Goal: Find specific page/section: Find specific page/section

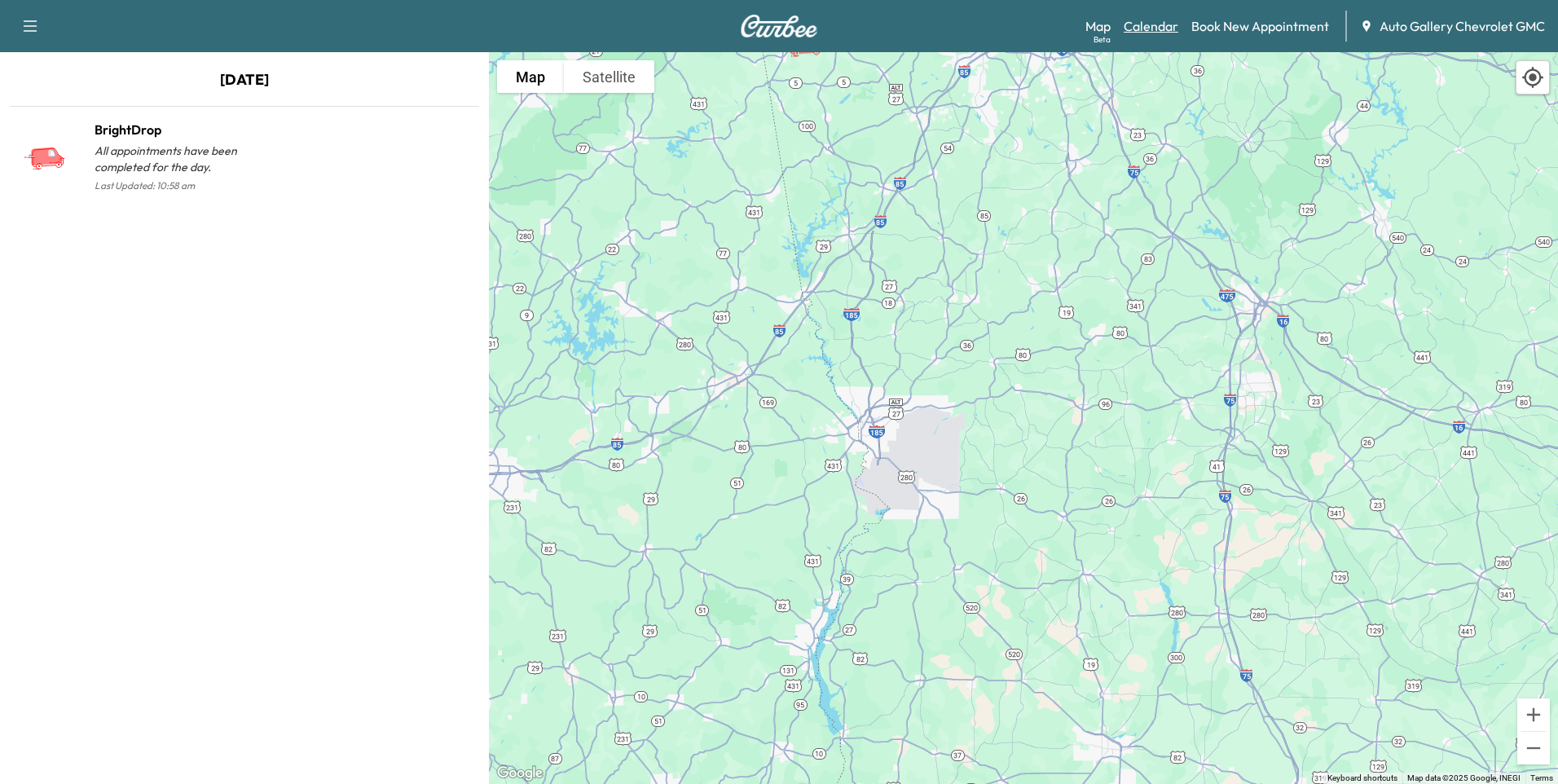
click at [1160, 25] on link "Calendar" at bounding box center [1151, 26] width 54 height 20
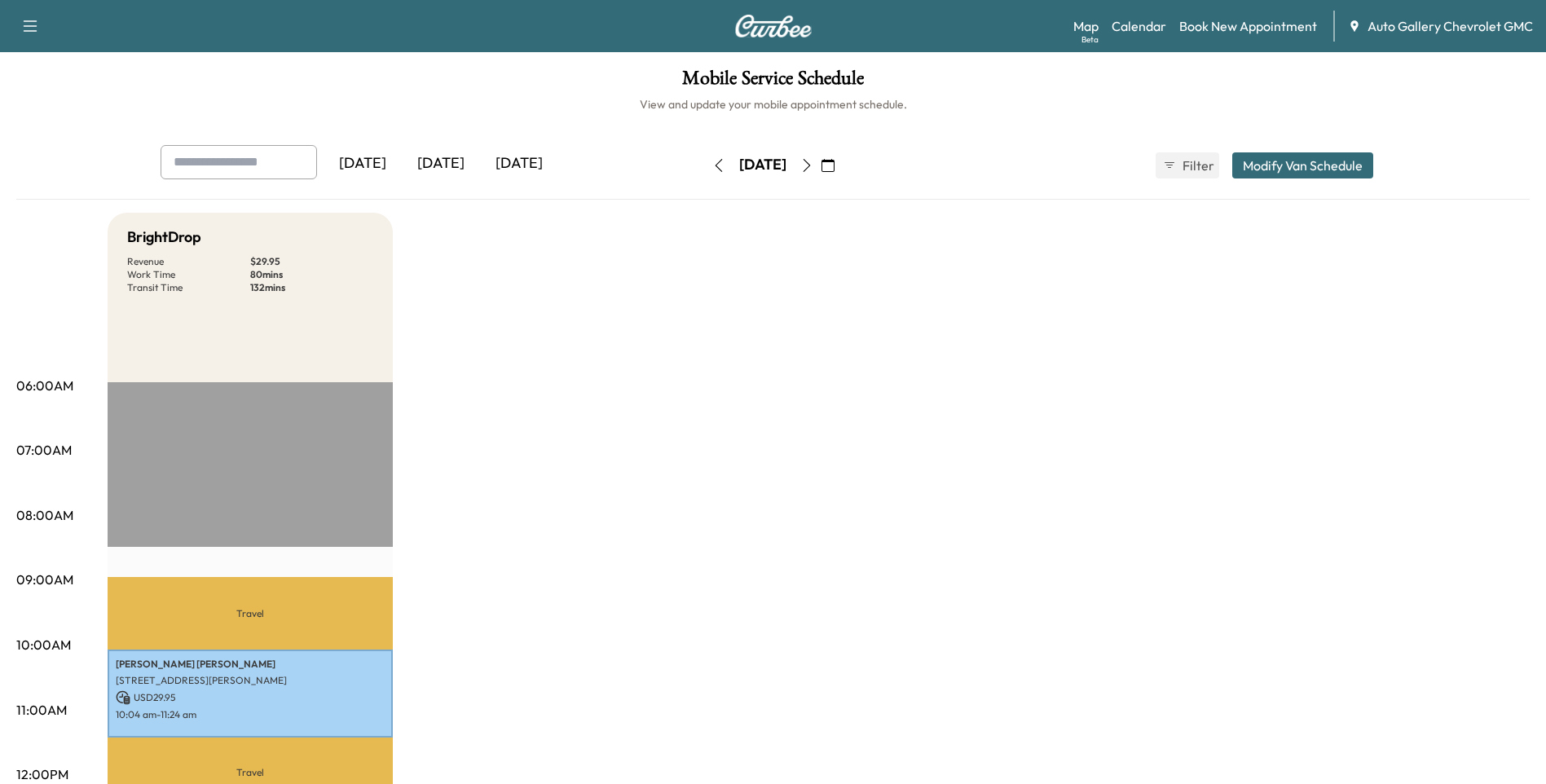
click at [834, 165] on icon "button" at bounding box center [828, 166] width 13 height 13
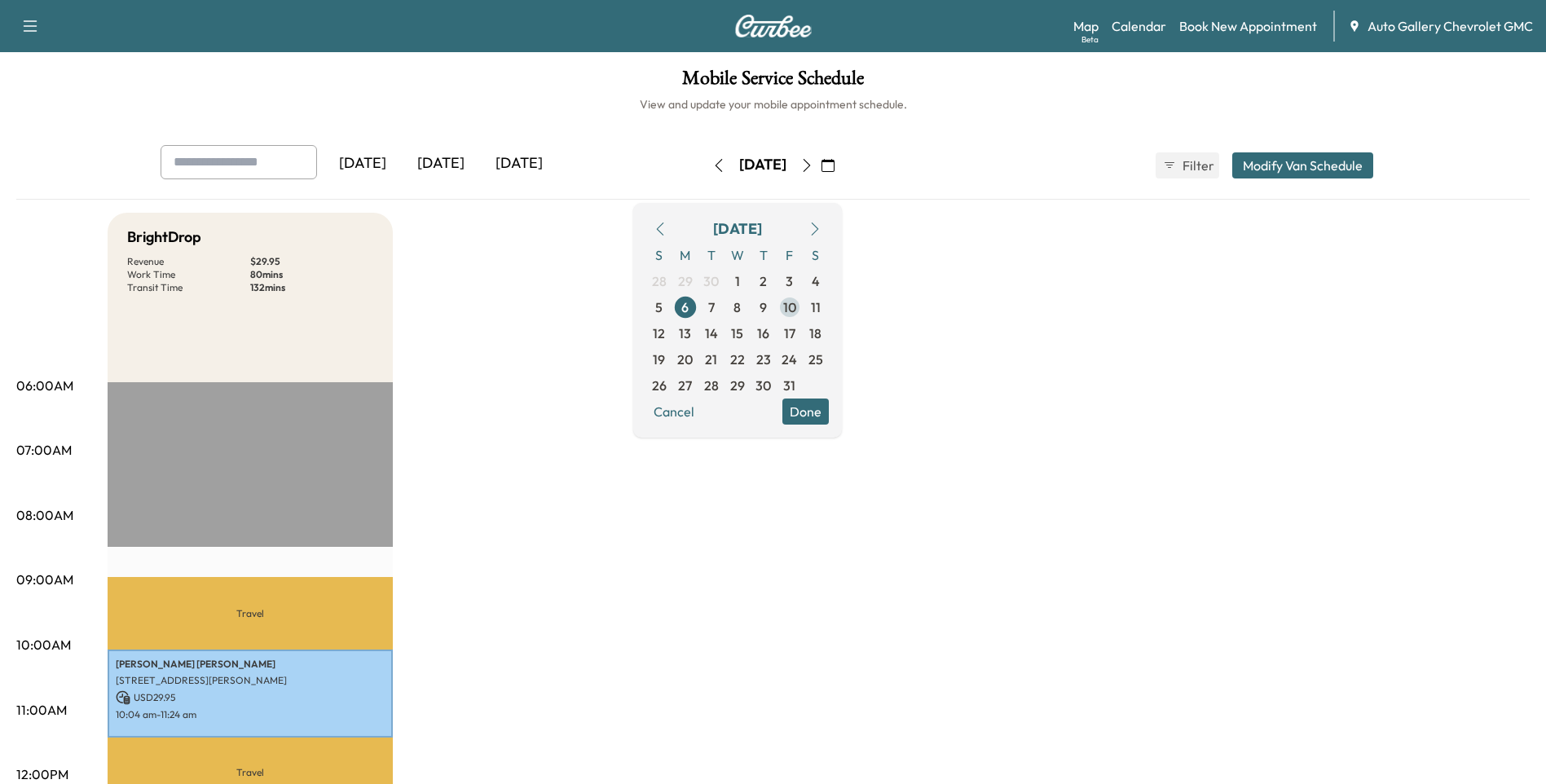
click at [796, 303] on span "10" at bounding box center [790, 307] width 13 height 20
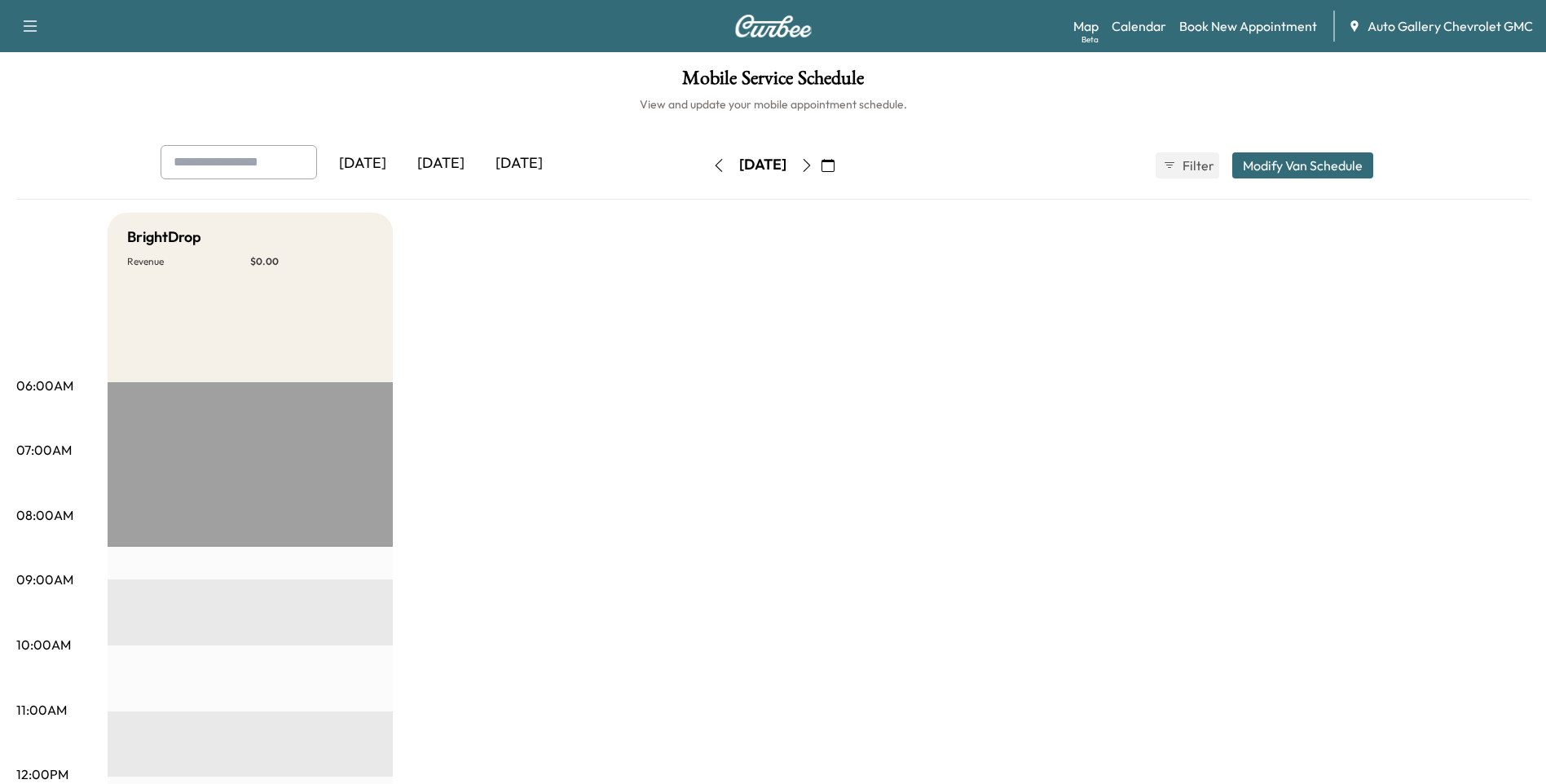
click at [834, 164] on icon "button" at bounding box center [828, 166] width 13 height 13
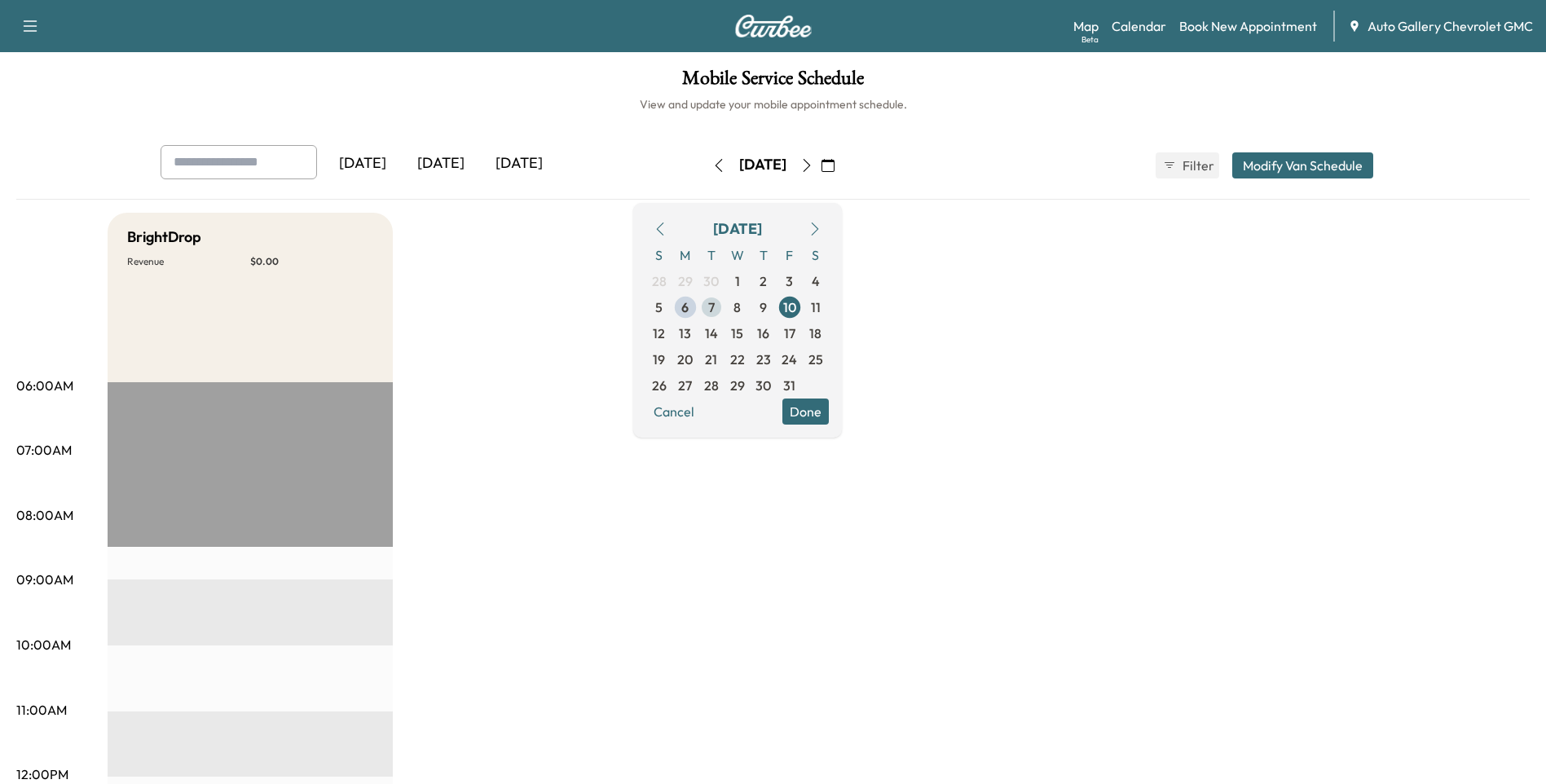
click at [715, 305] on span "7" at bounding box center [712, 307] width 7 height 20
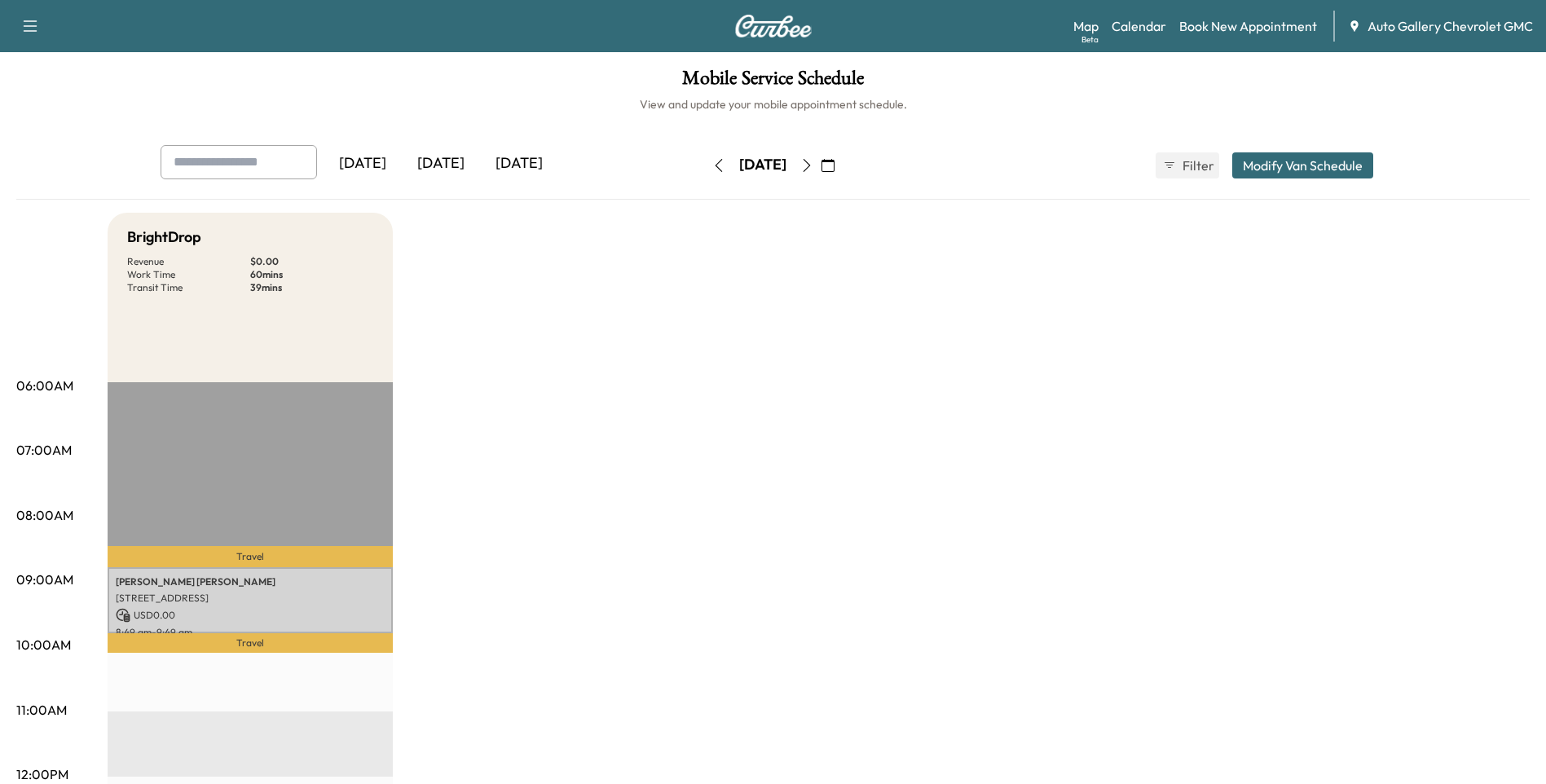
click at [834, 169] on icon "button" at bounding box center [828, 166] width 13 height 13
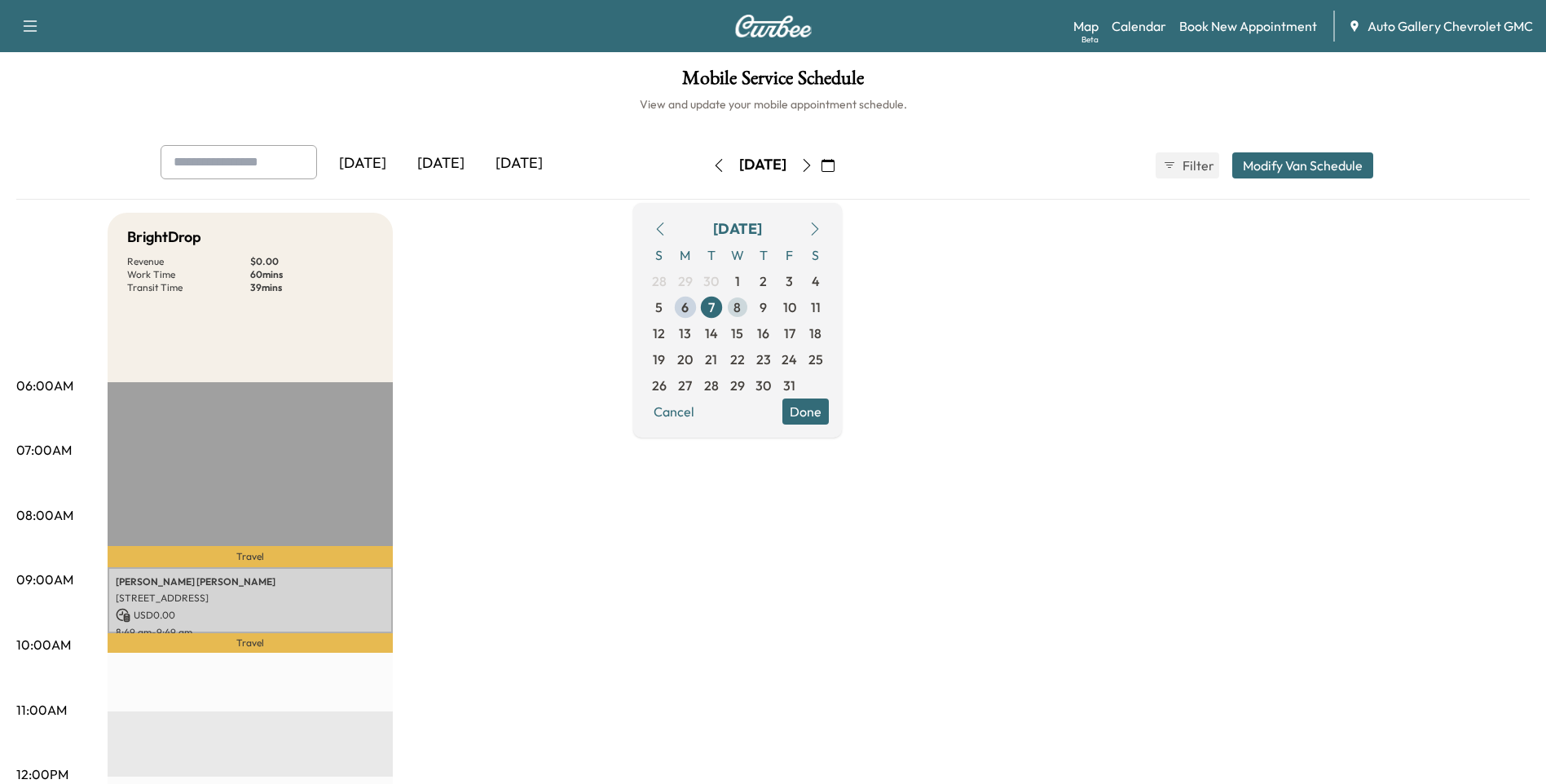
click at [740, 311] on span "8" at bounding box center [736, 307] width 7 height 20
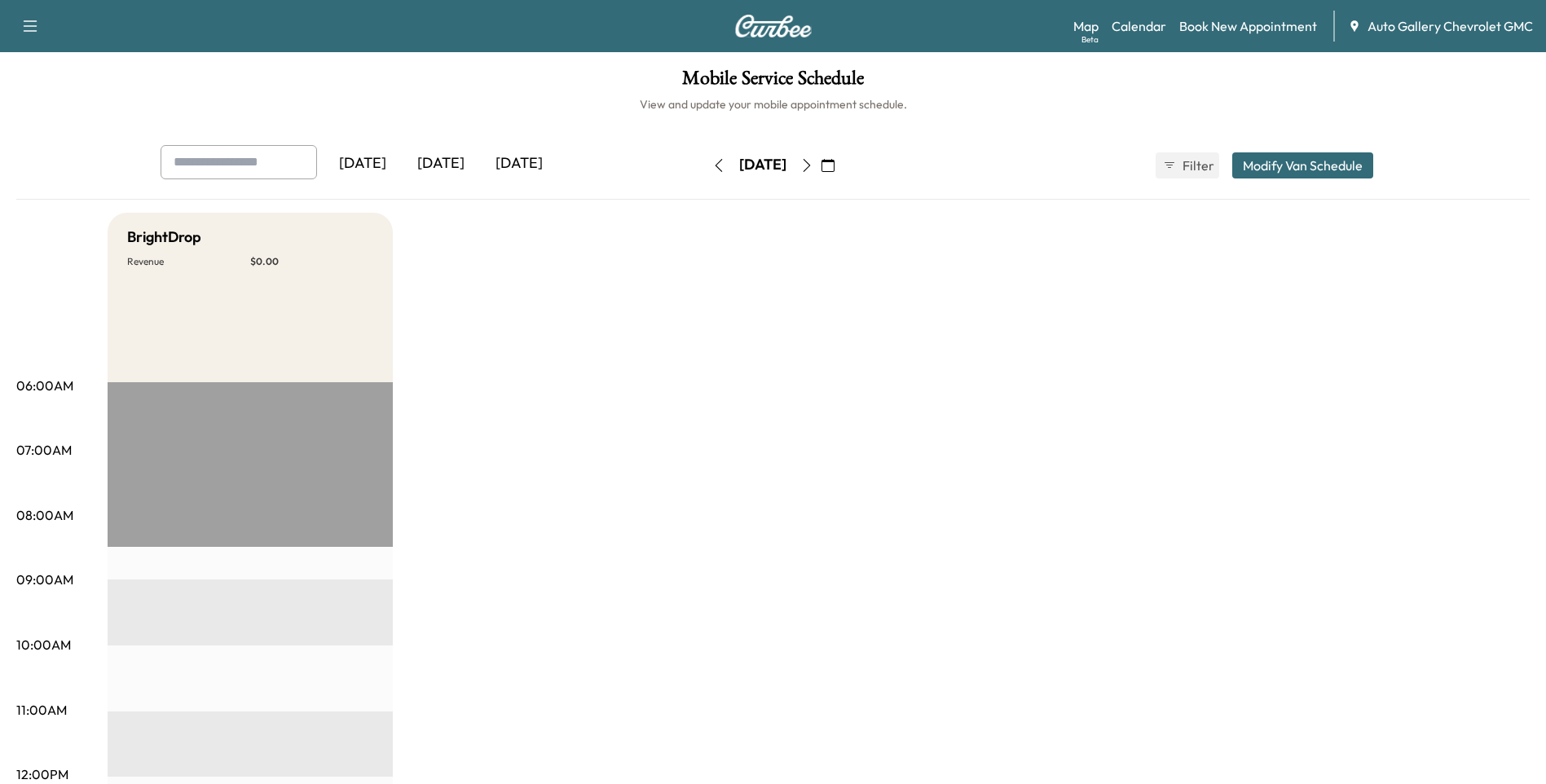
click at [834, 163] on icon "button" at bounding box center [828, 166] width 13 height 13
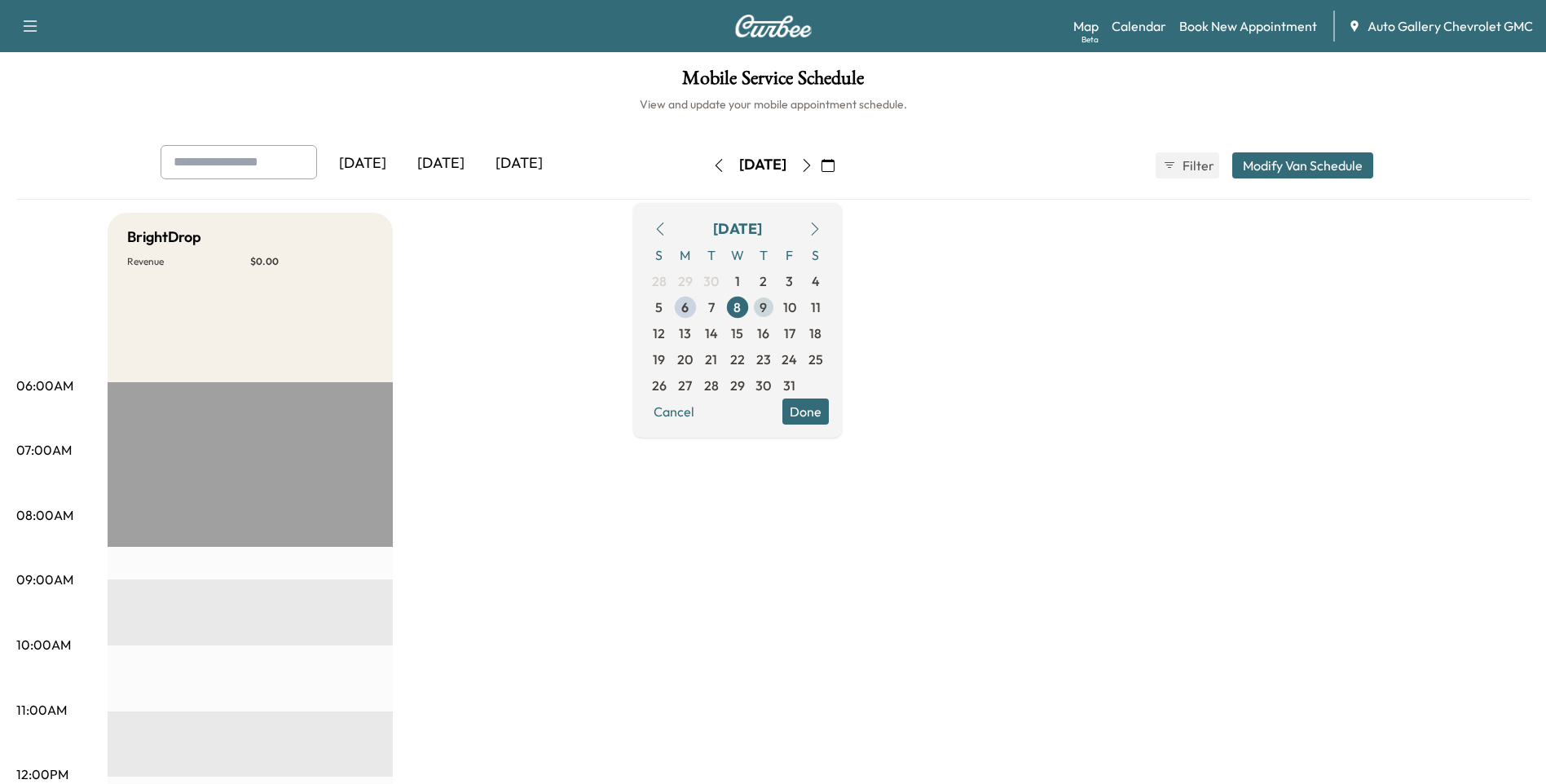
click at [767, 309] on span "9" at bounding box center [763, 307] width 7 height 20
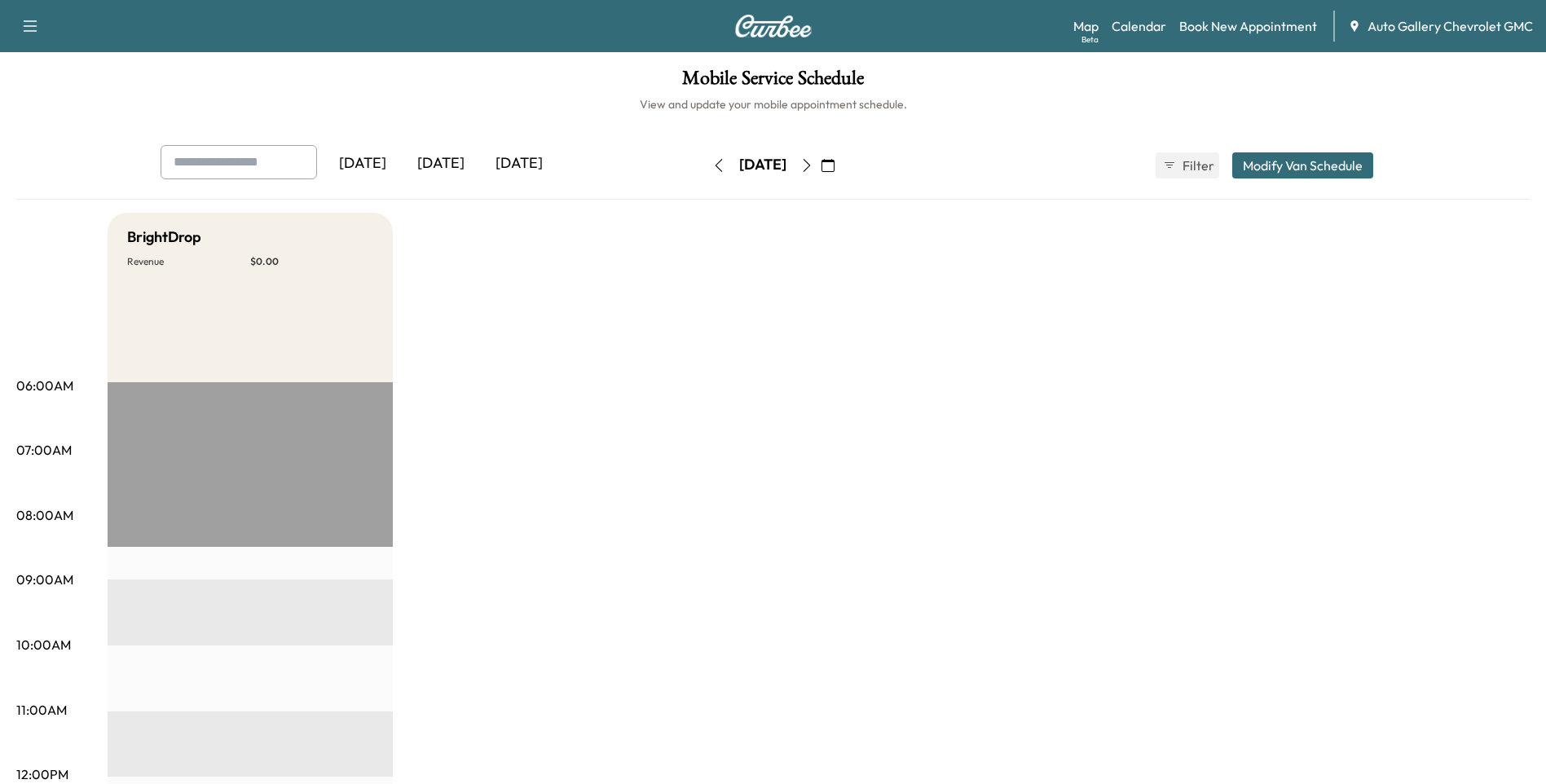
click at [834, 170] on icon "button" at bounding box center [828, 166] width 13 height 13
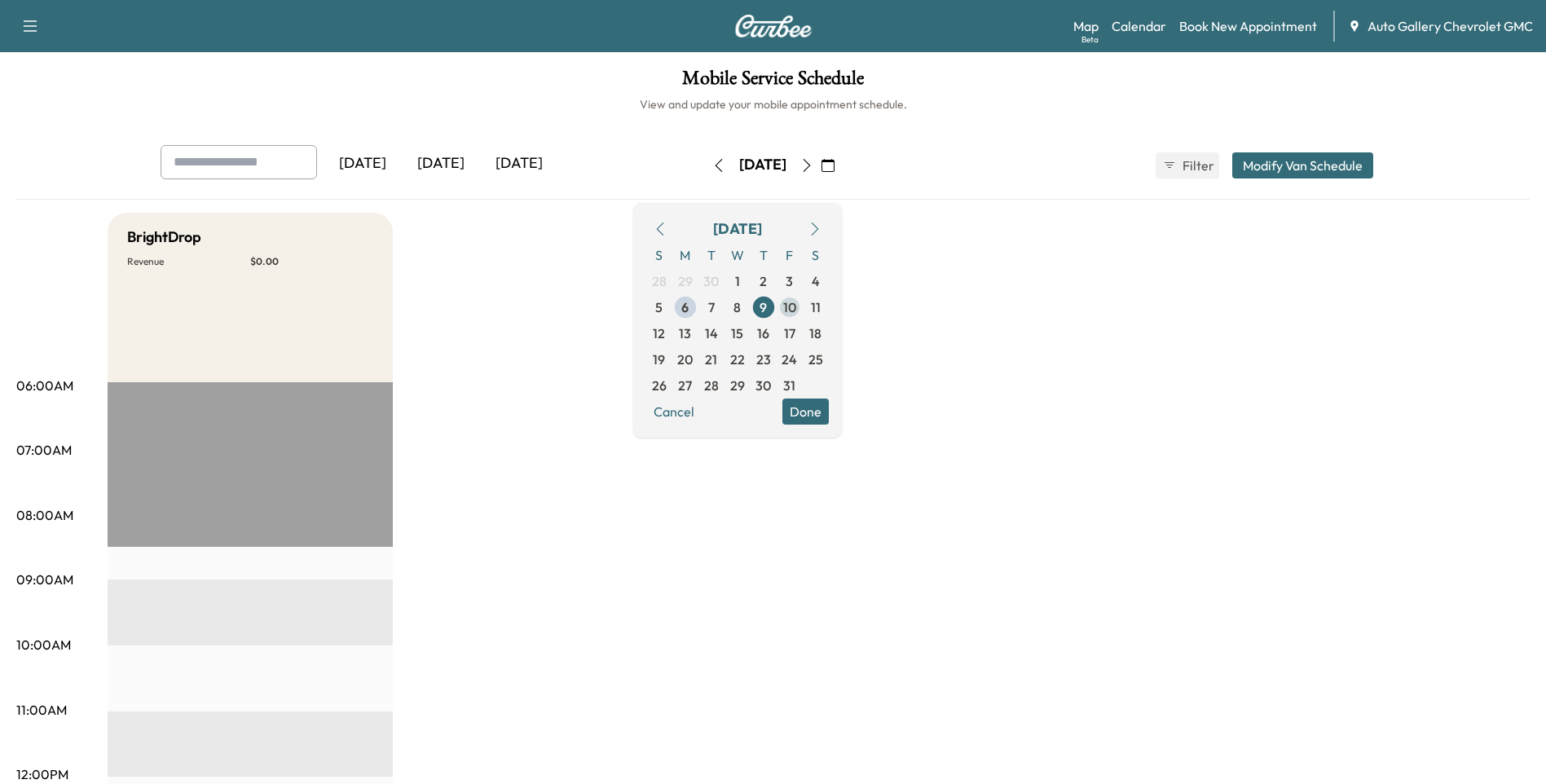
click at [796, 307] on span "10" at bounding box center [790, 307] width 13 height 20
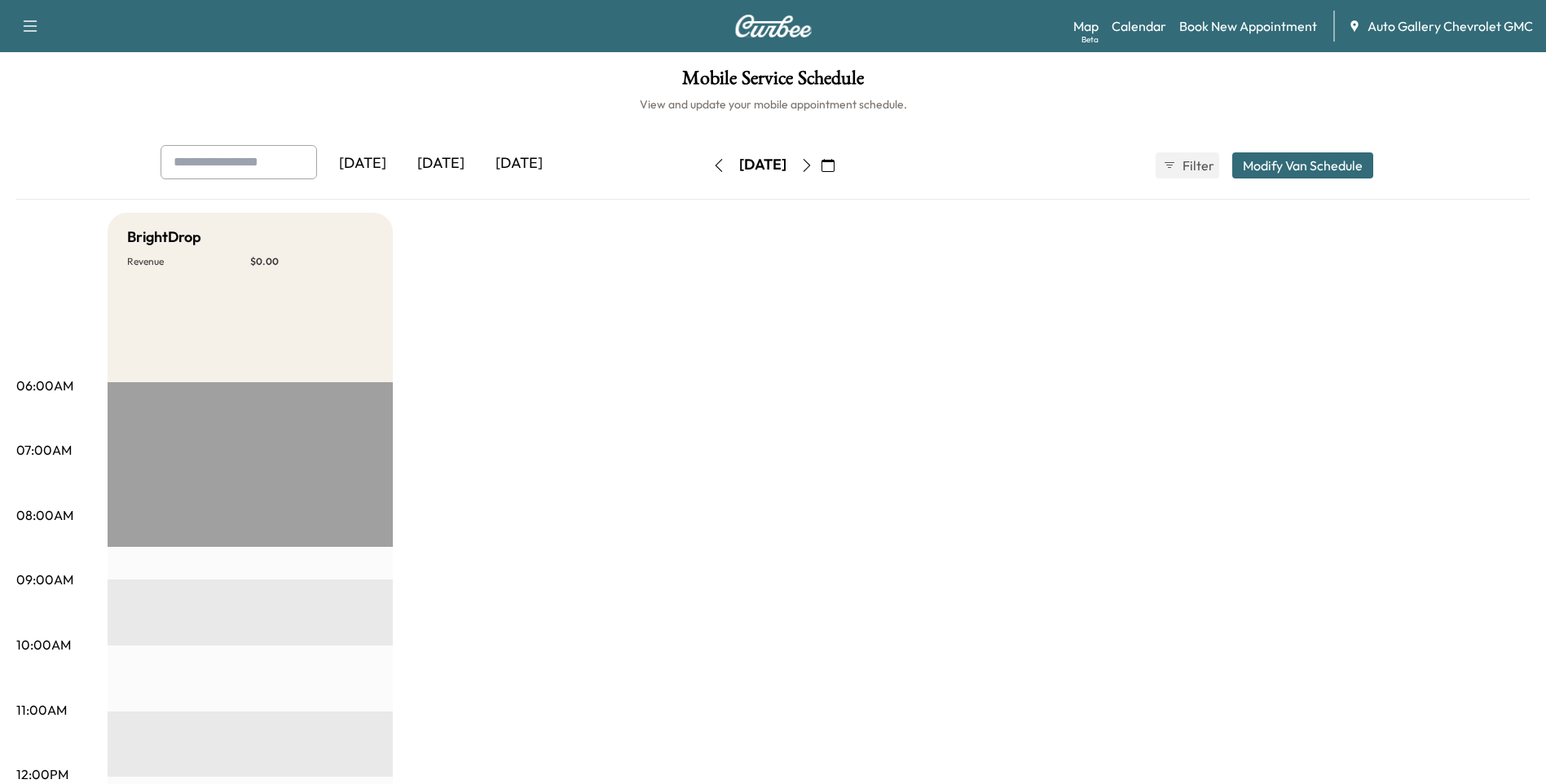
click at [834, 165] on icon "button" at bounding box center [828, 166] width 13 height 13
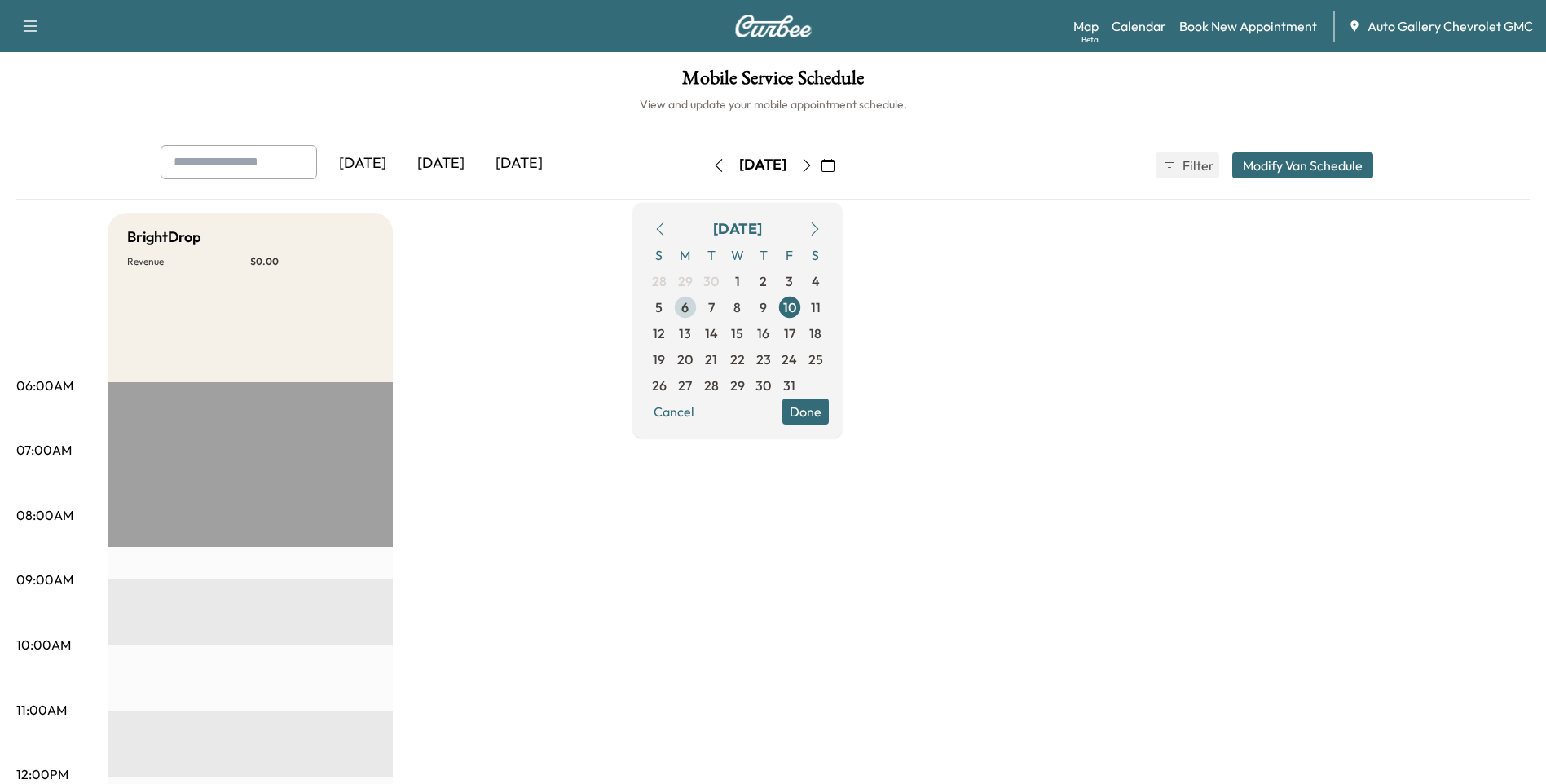
click at [688, 306] on span "6" at bounding box center [684, 307] width 7 height 20
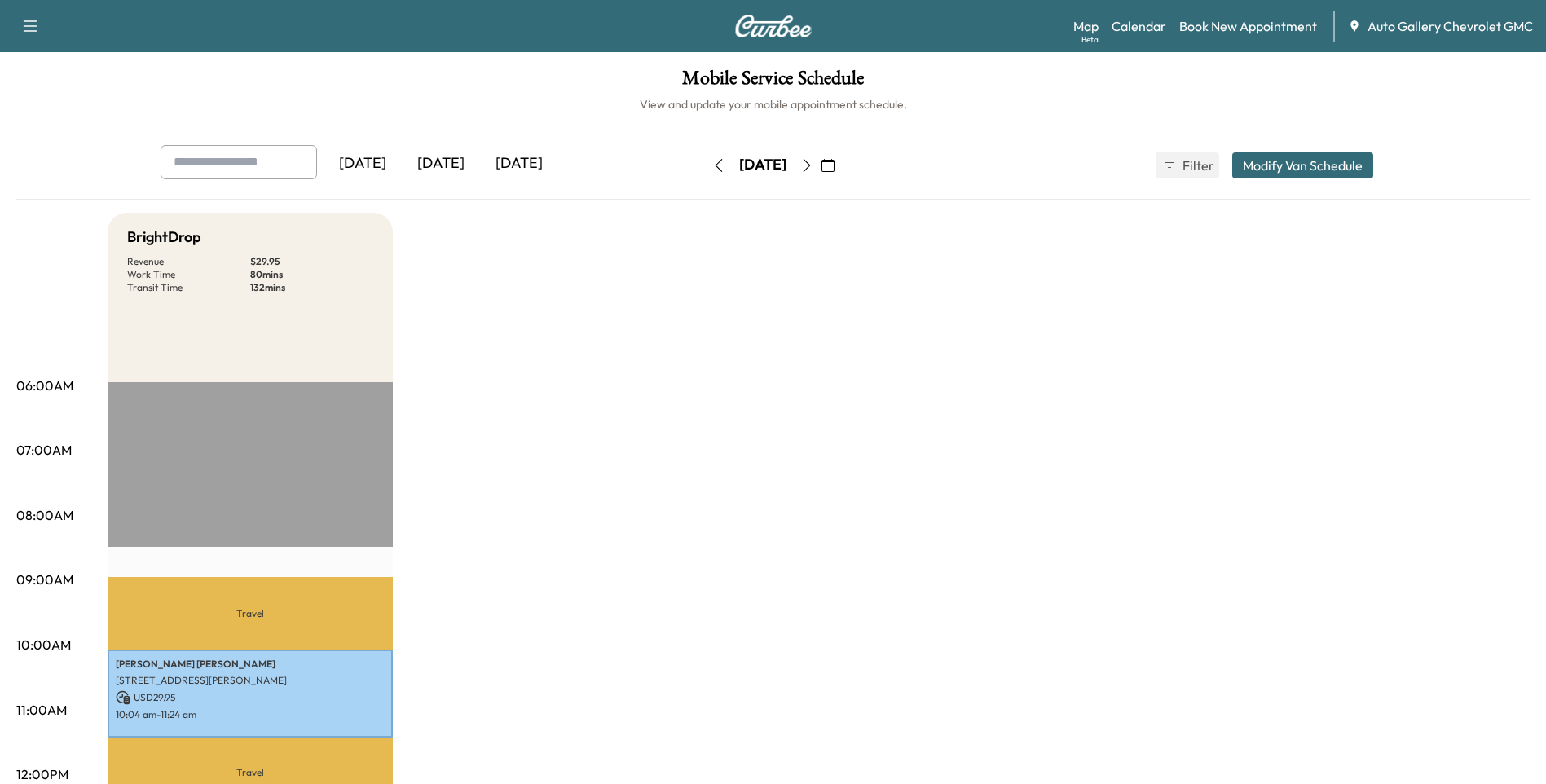
click at [834, 167] on icon "button" at bounding box center [828, 166] width 13 height 13
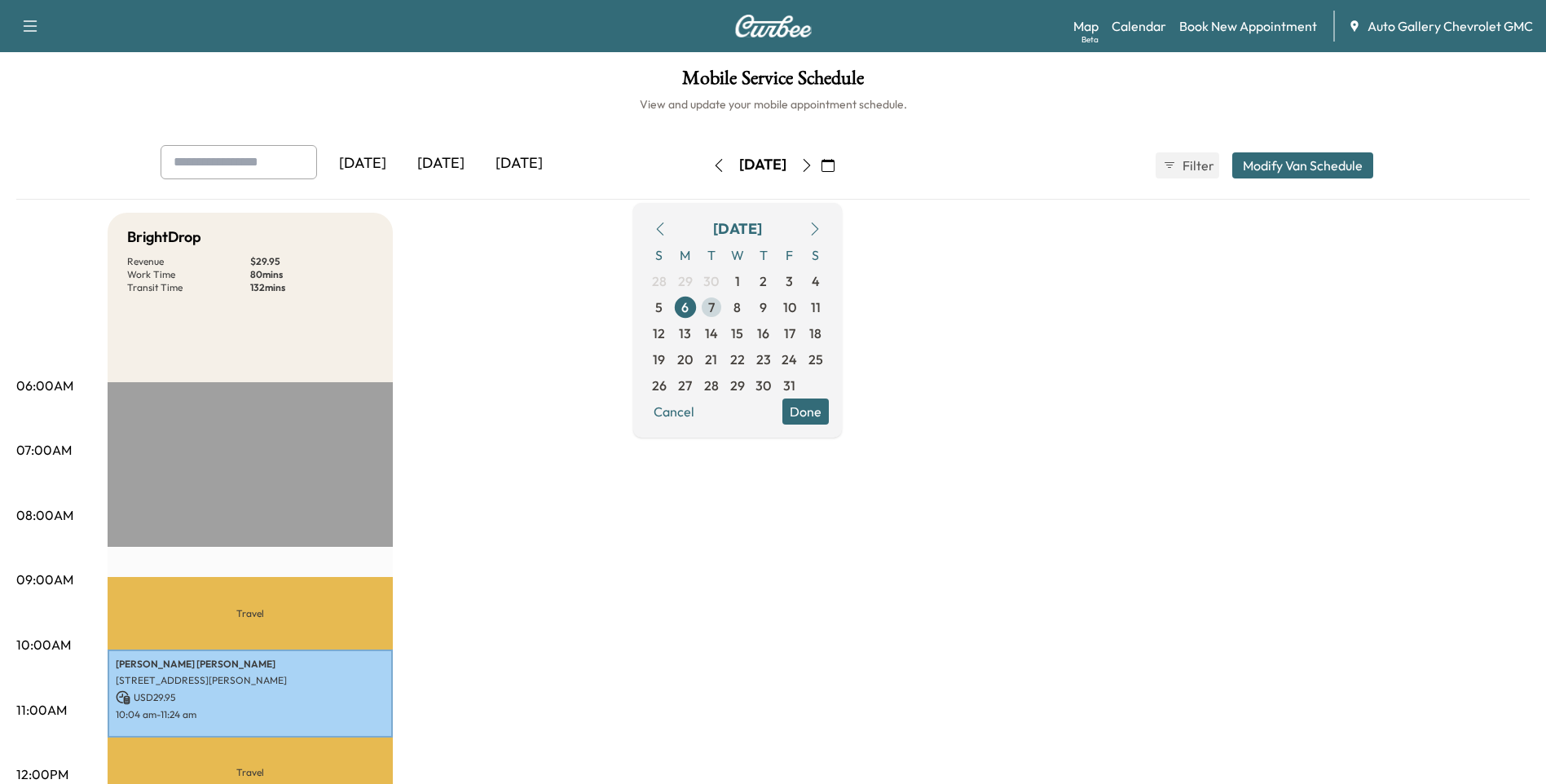
click at [715, 311] on span "7" at bounding box center [712, 307] width 7 height 20
